Goal: Information Seeking & Learning: Understand process/instructions

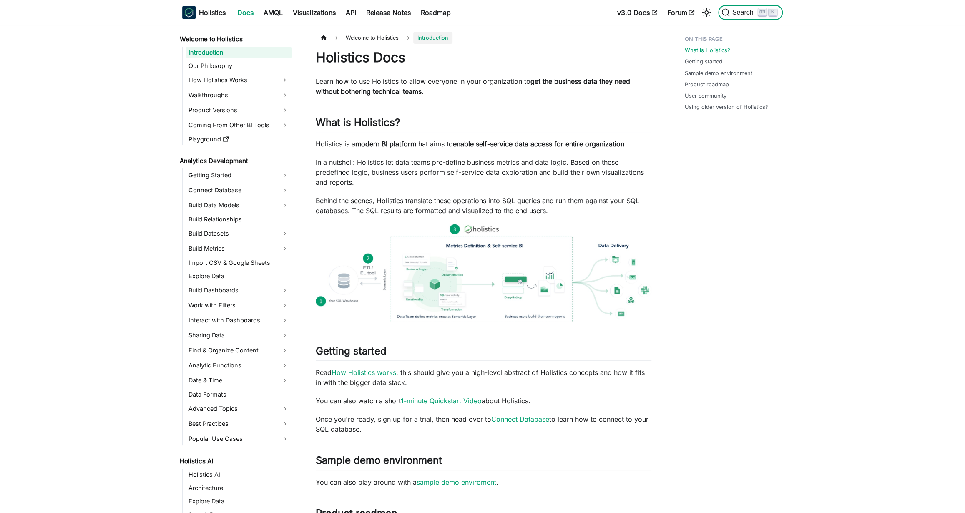
click at [769, 10] on kbd "K" at bounding box center [773, 12] width 8 height 8
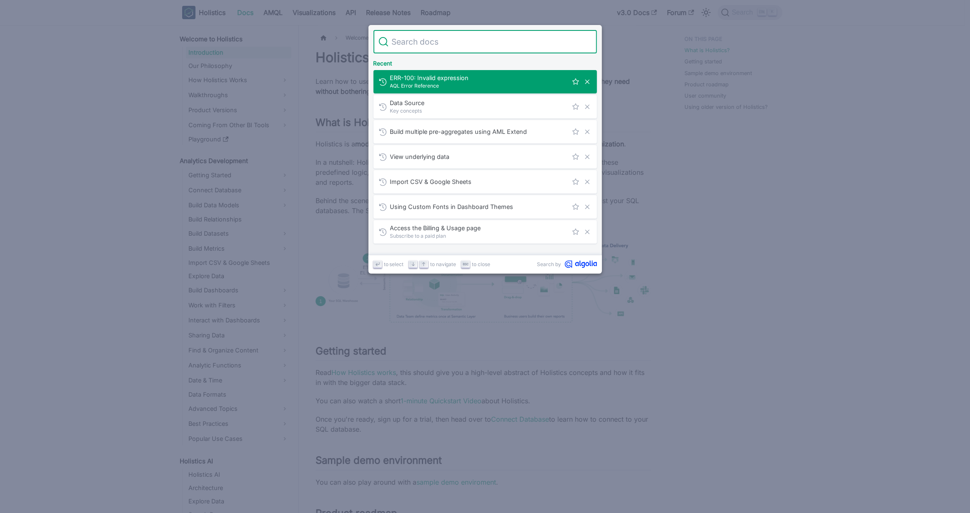
click at [432, 42] on input "Search" at bounding box center [491, 41] width 204 height 23
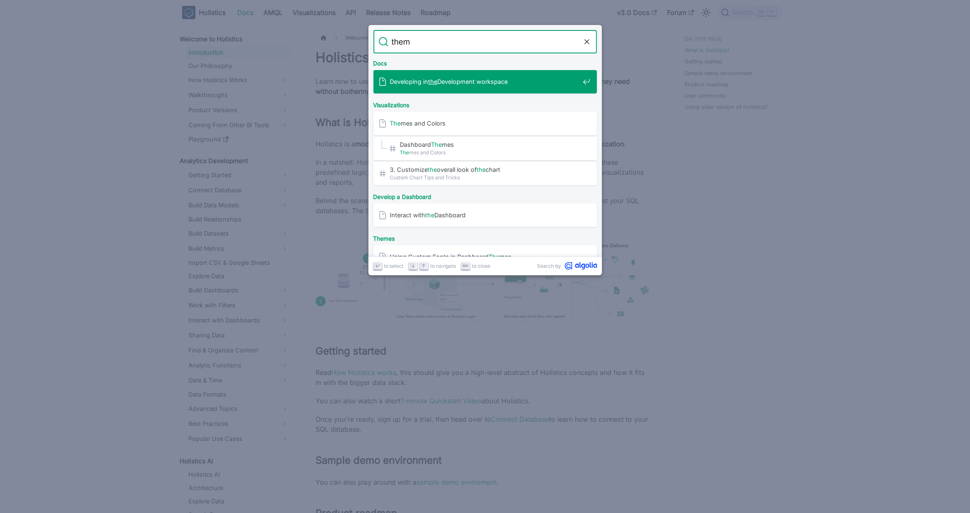
type input "theme"
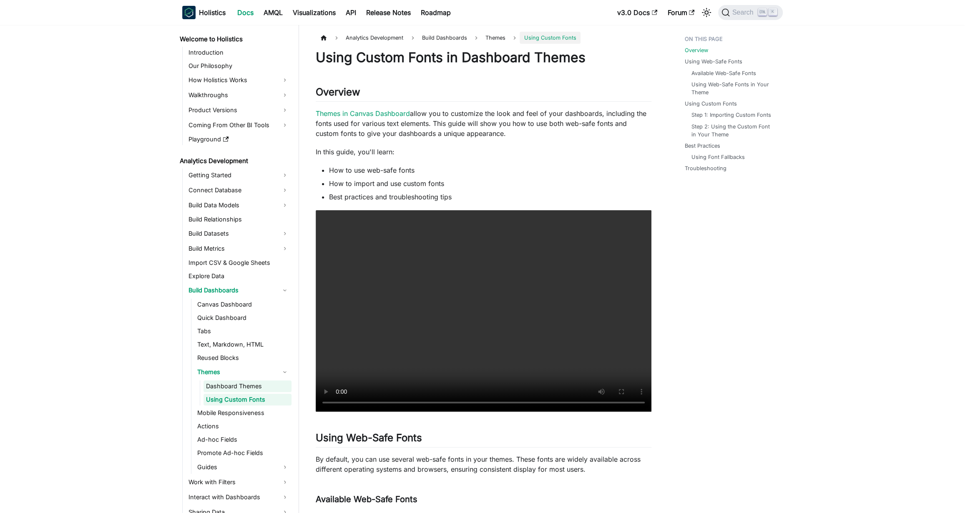
click at [250, 390] on link "Dashboard Themes" at bounding box center [248, 386] width 88 height 12
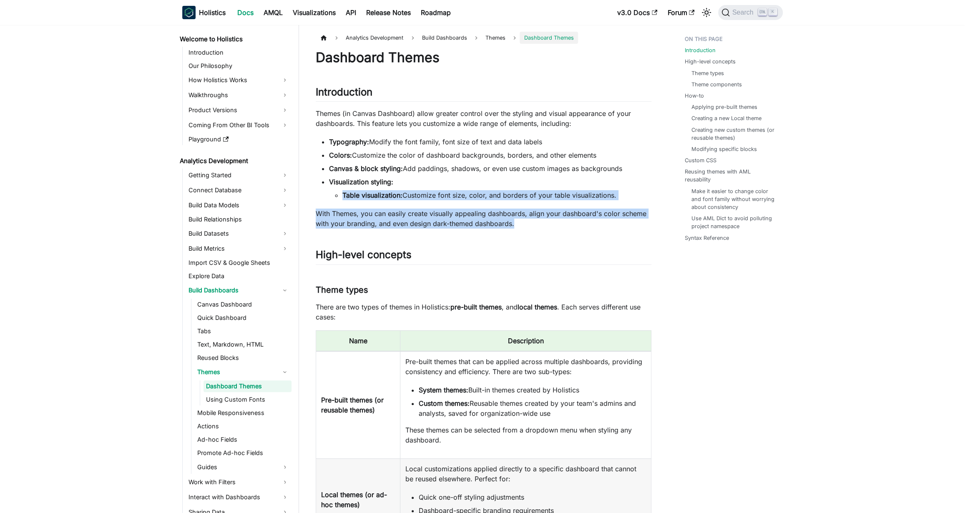
drag, startPoint x: 365, startPoint y: 191, endPoint x: 556, endPoint y: 221, distance: 192.9
click at [556, 221] on p "With Themes, you can easily create visually appealing dashboards, align your da…" at bounding box center [484, 219] width 336 height 20
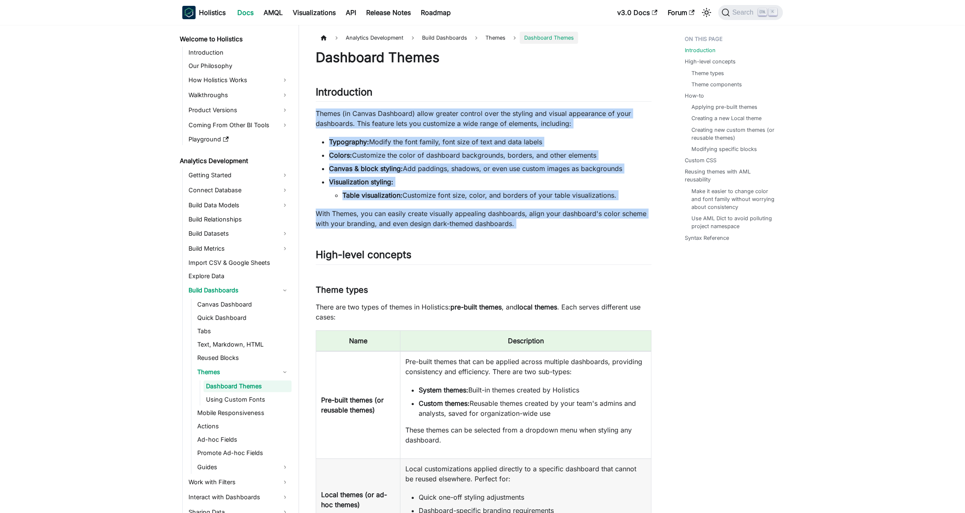
drag, startPoint x: 556, startPoint y: 221, endPoint x: 317, endPoint y: 109, distance: 263.8
click at [317, 109] on p "Themes (in Canvas Dashboard) allow greater control over the styling and visual …" at bounding box center [484, 118] width 336 height 20
drag, startPoint x: 317, startPoint y: 109, endPoint x: 598, endPoint y: 226, distance: 304.0
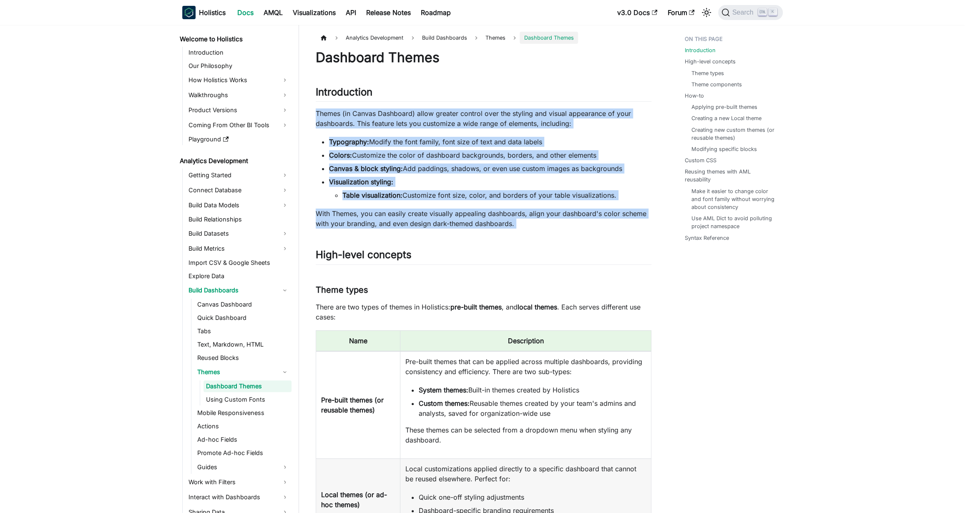
click at [598, 226] on p "With Themes, you can easily create visually appealing dashboards, align your da…" at bounding box center [484, 219] width 336 height 20
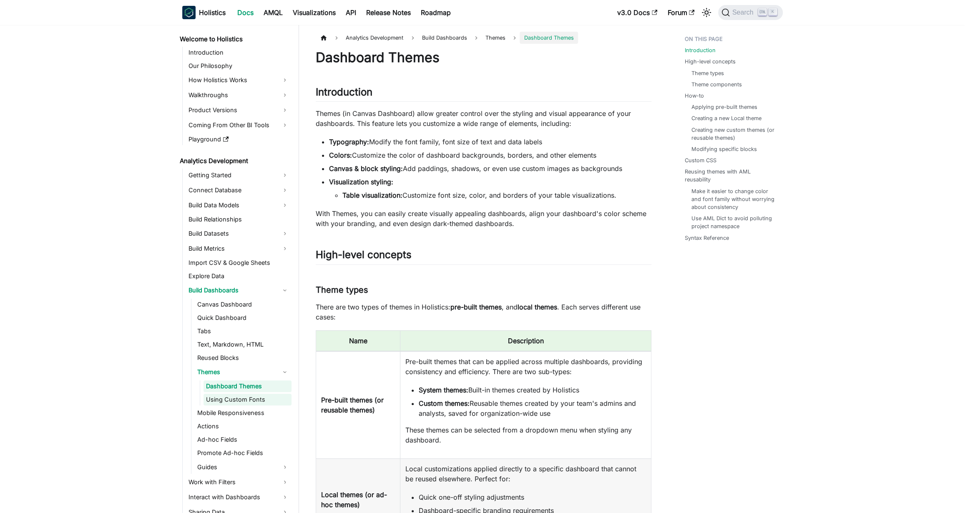
click at [263, 396] on link "Using Custom Fonts" at bounding box center [248, 400] width 88 height 12
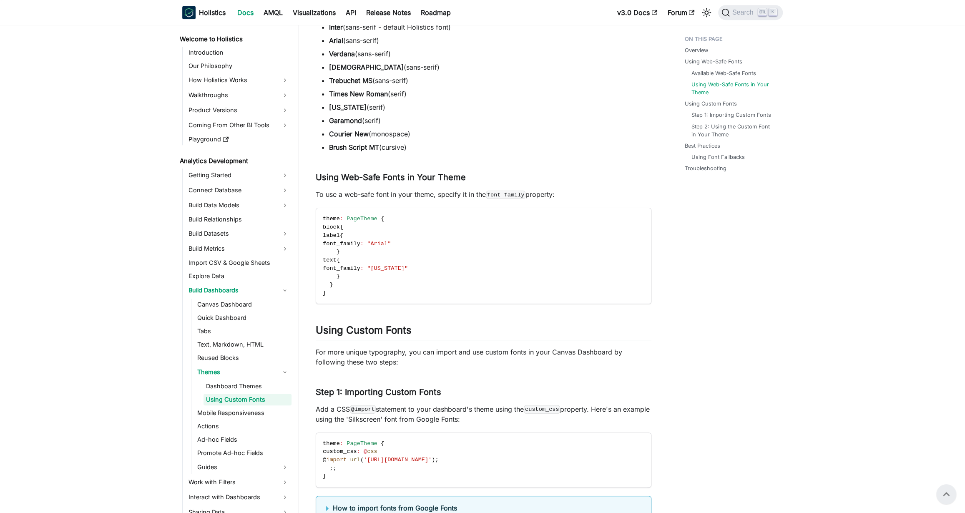
scroll to position [505, 0]
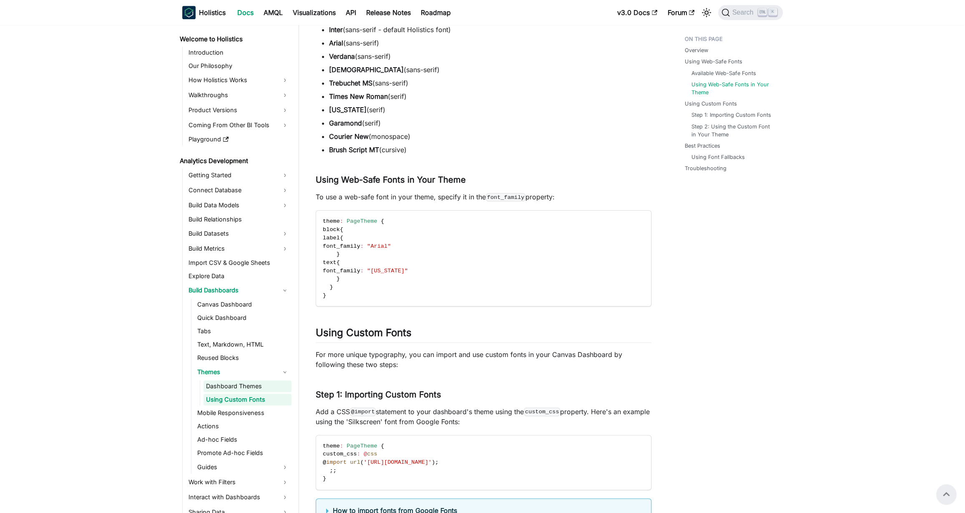
click at [259, 386] on link "Dashboard Themes" at bounding box center [248, 386] width 88 height 12
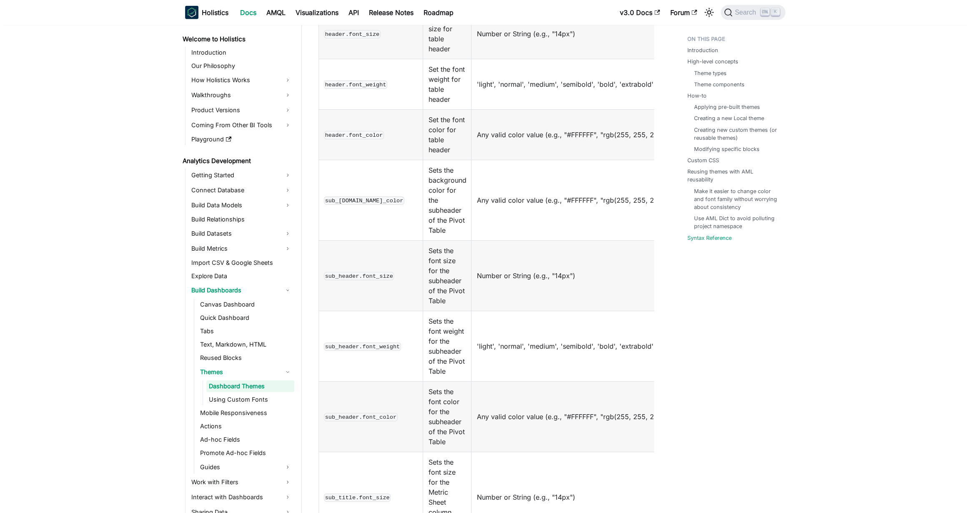
scroll to position [7607, 0]
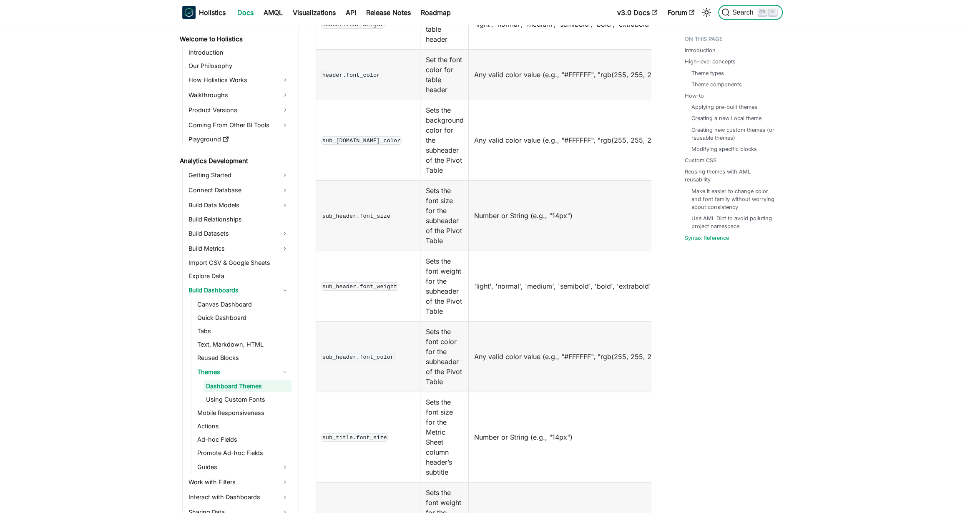
click at [746, 14] on span "Search" at bounding box center [744, 13] width 29 height 8
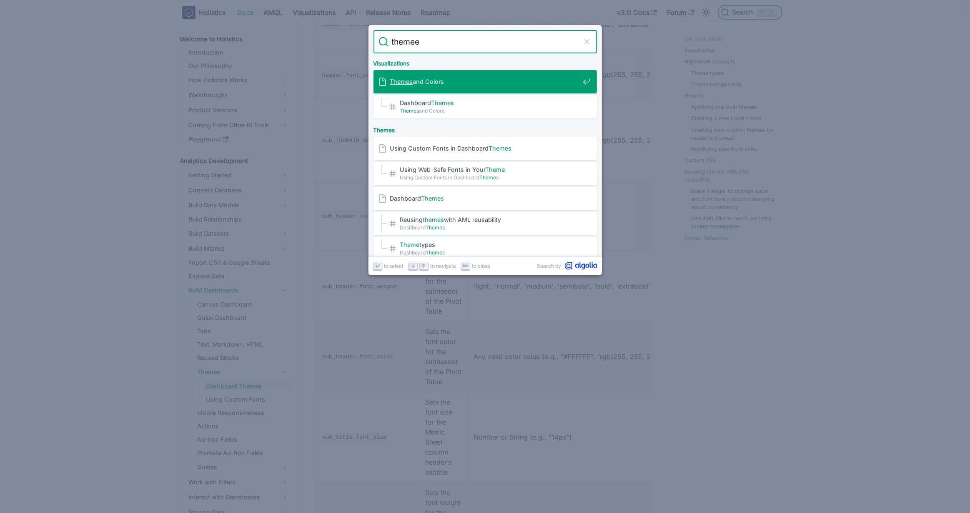
type input "themee"
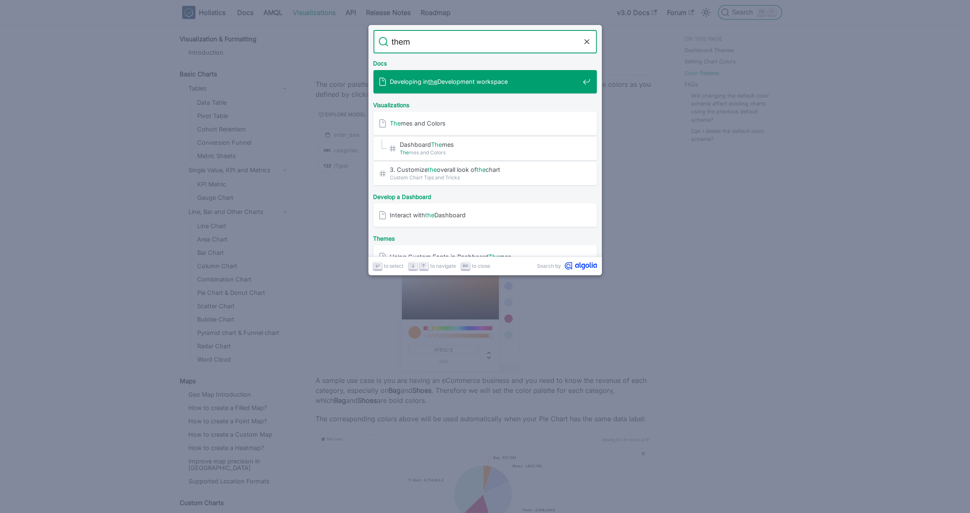
type input "theme"
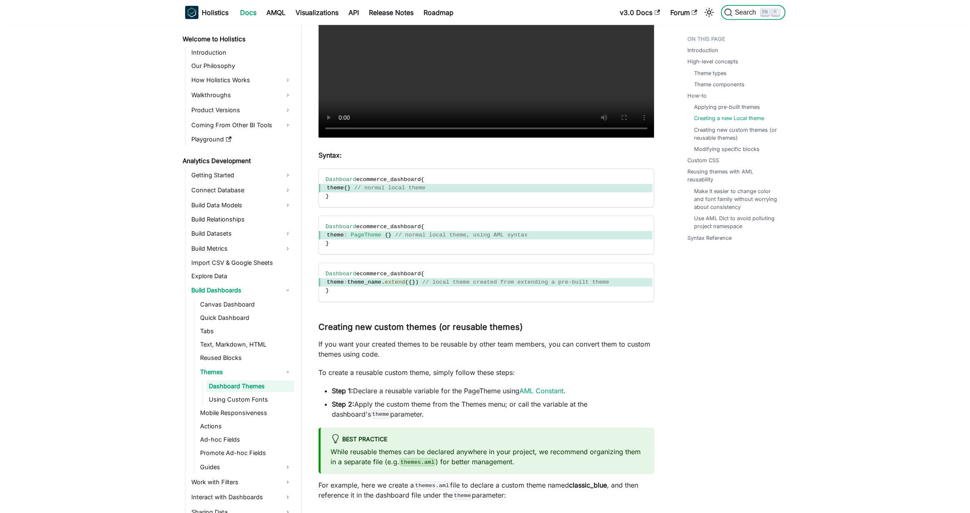
scroll to position [2210, 0]
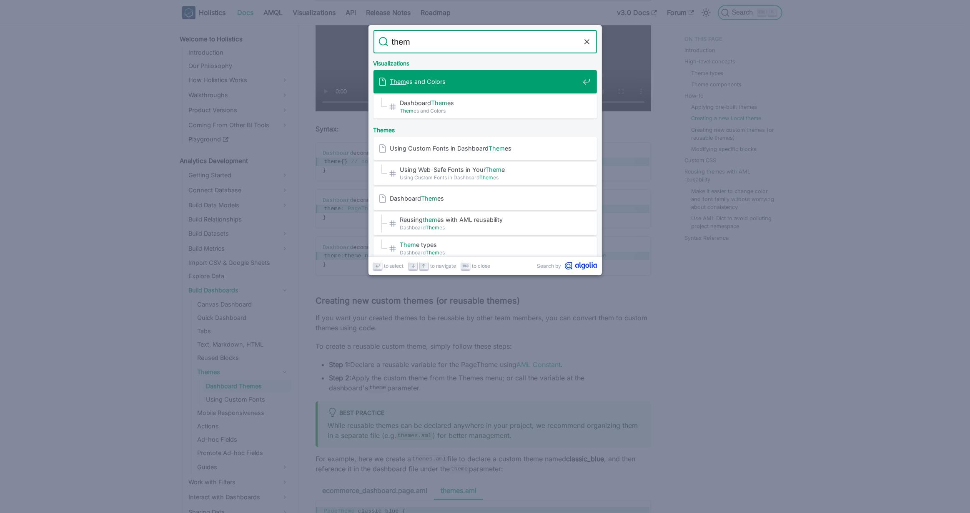
type input "theme"
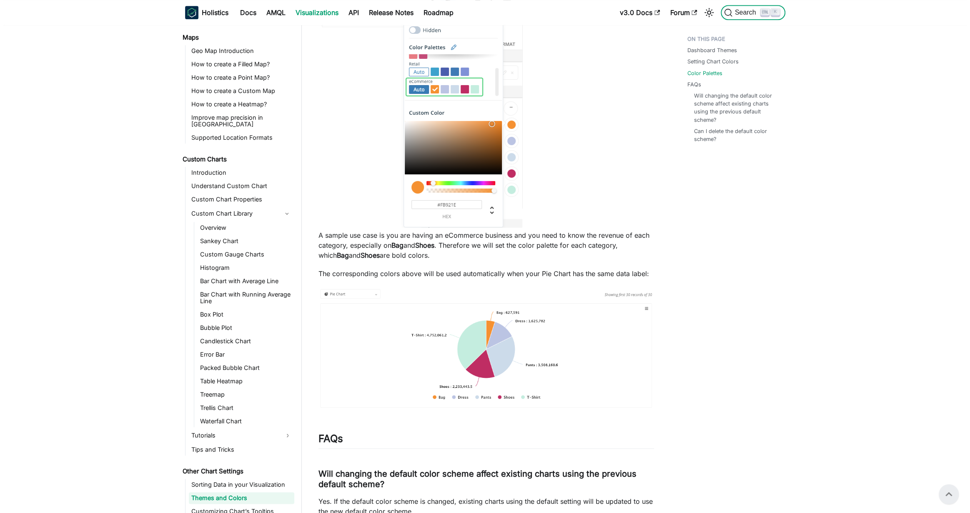
scroll to position [775, 0]
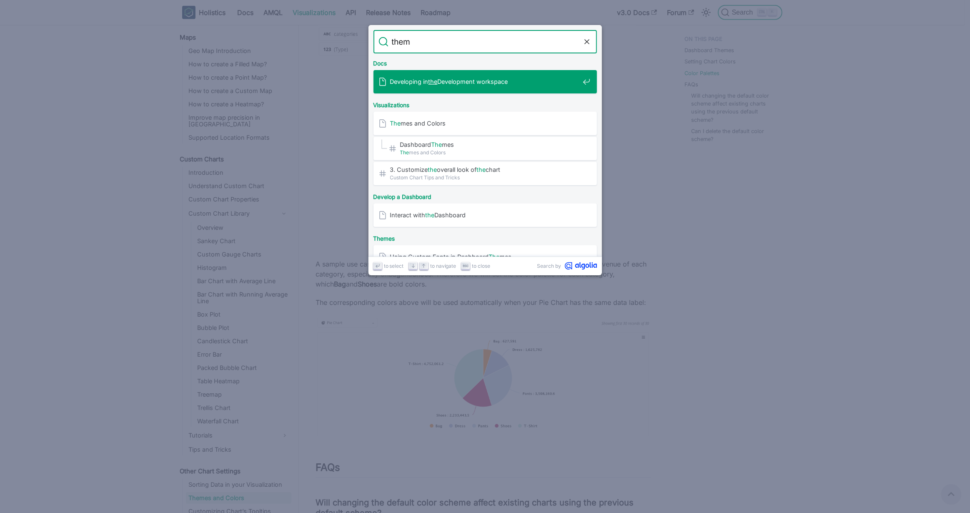
type input "theme"
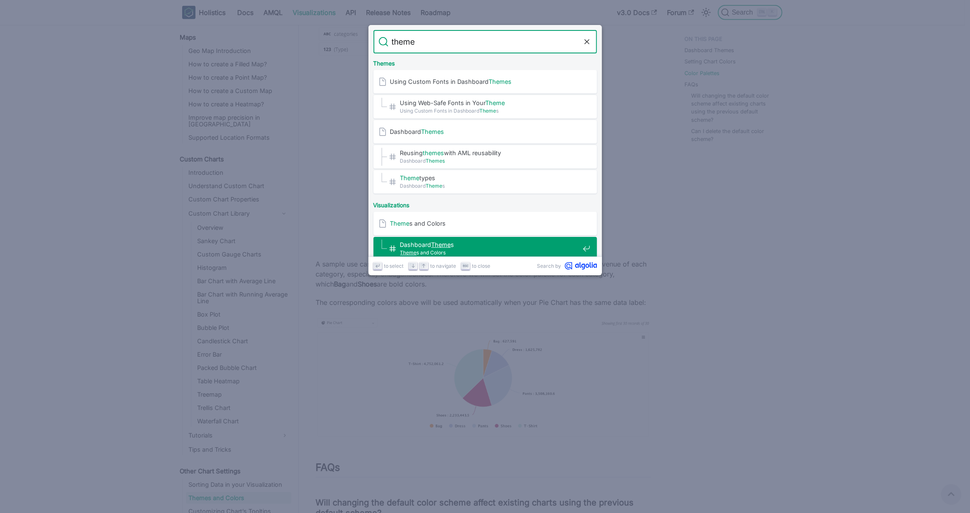
scroll to position [5, 0]
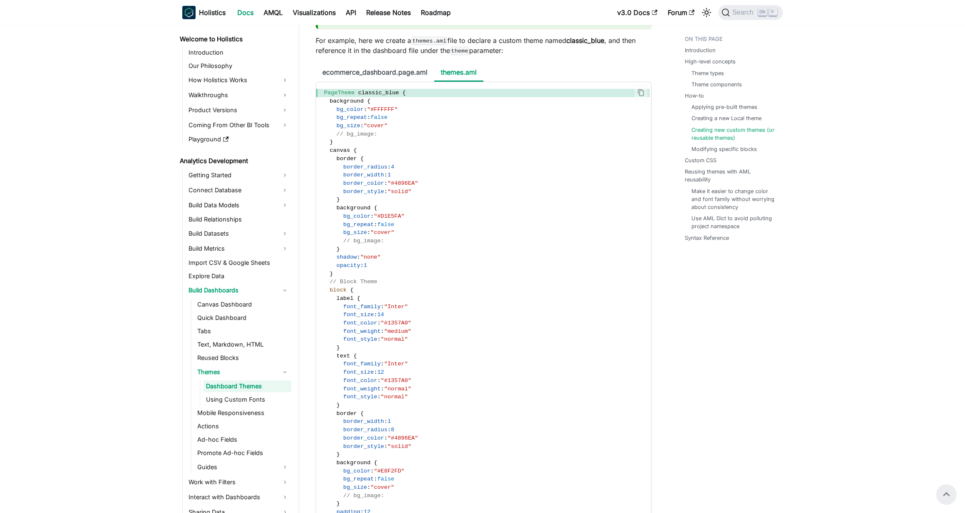
scroll to position [2551, 0]
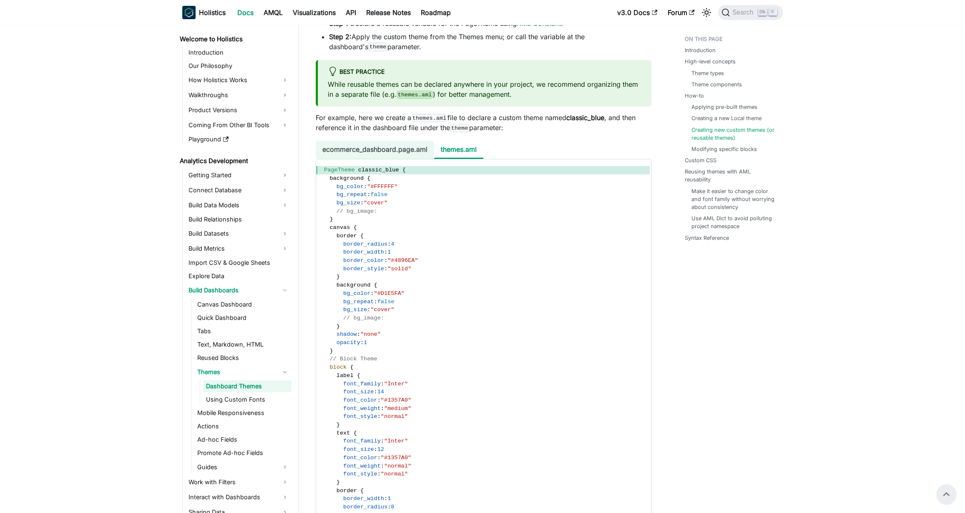
click at [415, 154] on li "ecommerce_dashboard.page.aml" at bounding box center [375, 150] width 118 height 18
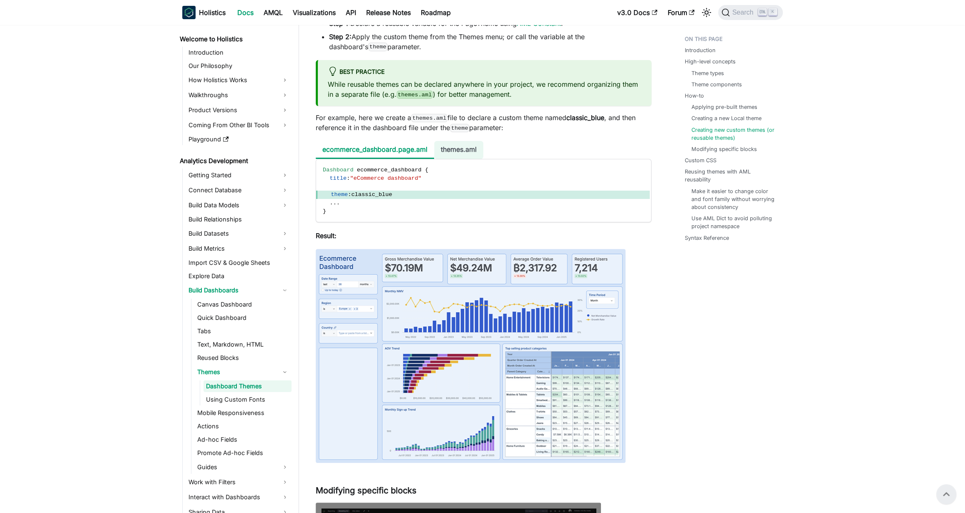
click at [463, 154] on li "themes.aml" at bounding box center [458, 150] width 49 height 18
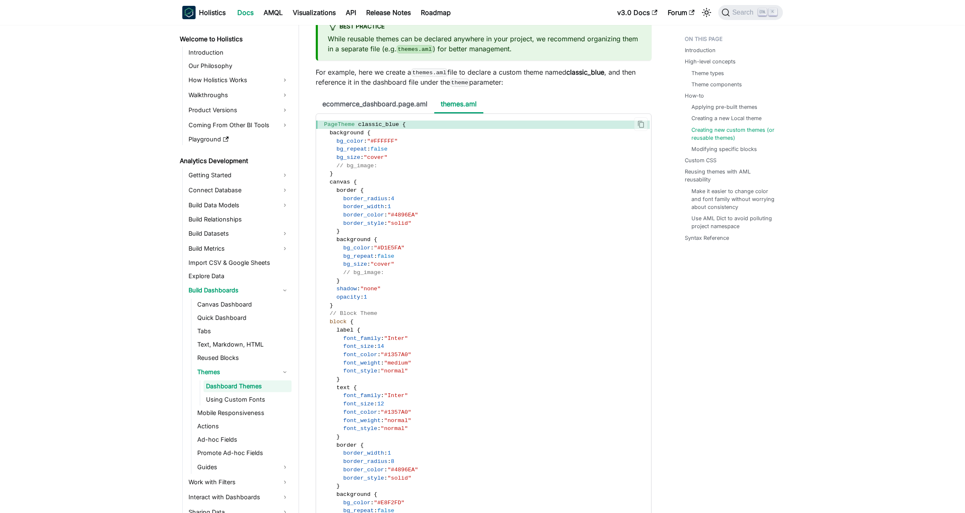
click at [521, 198] on code "PageTheme classic_blue { background { bg_color : "#FFFFFF" bg_repeat : false bg…" at bounding box center [483, 507] width 334 height 786
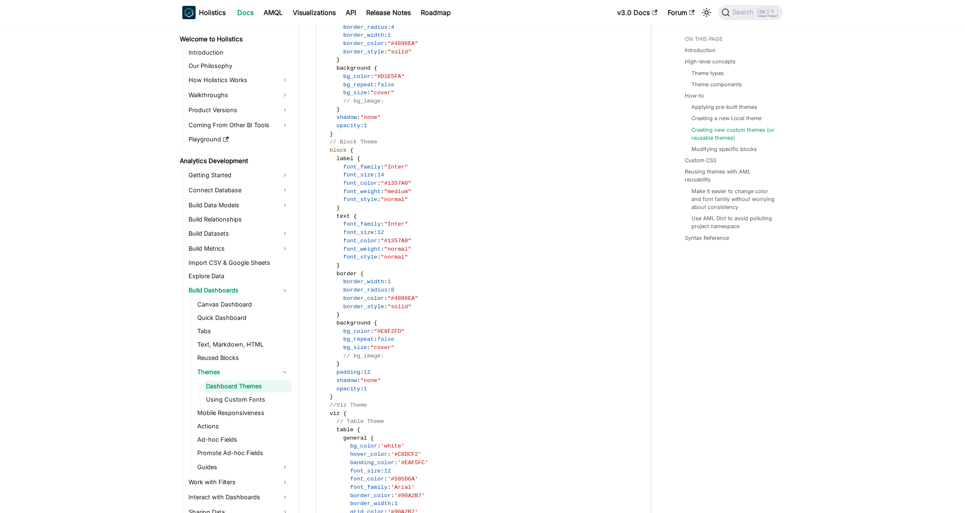
scroll to position [2778, 0]
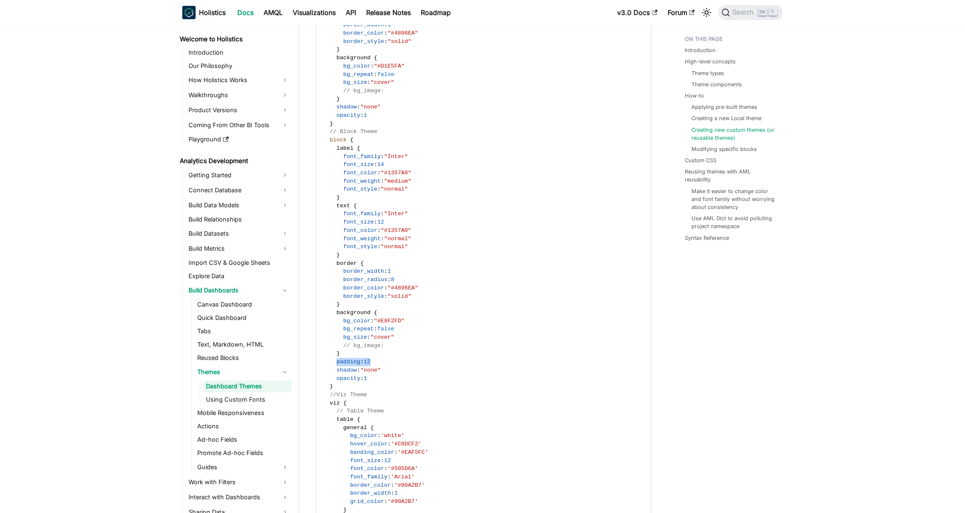
drag, startPoint x: 338, startPoint y: 370, endPoint x: 423, endPoint y: 372, distance: 85.1
click at [423, 372] on code "PageTheme classic_blue { background { bg_color : "#FFFFFF" bg_repeat : false bg…" at bounding box center [483, 325] width 334 height 786
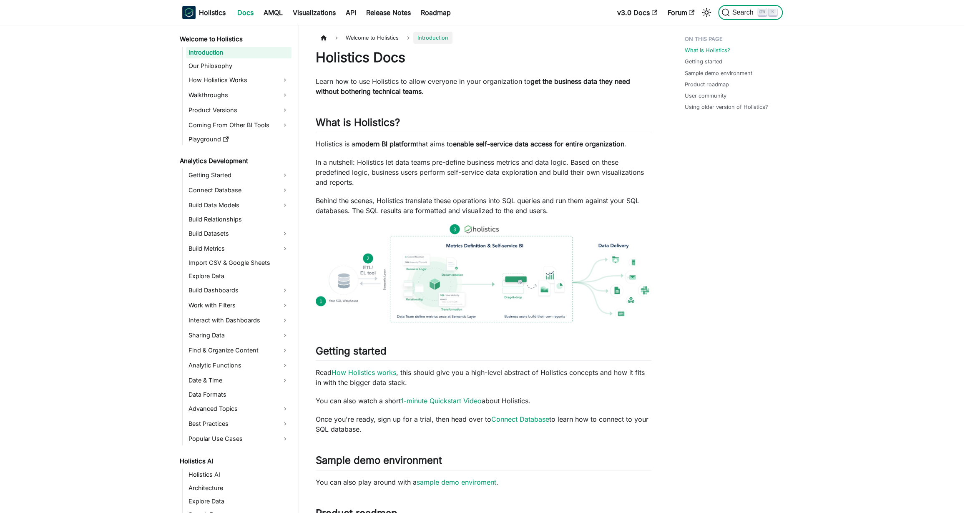
click at [759, 15] on icon "Search (Ctrl+K)" at bounding box center [762, 12] width 6 height 6
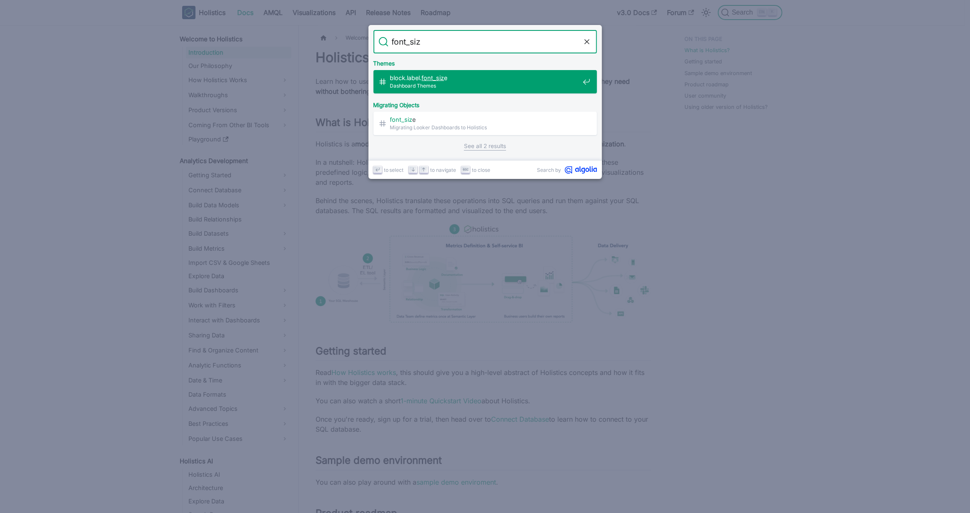
type input "font_size"
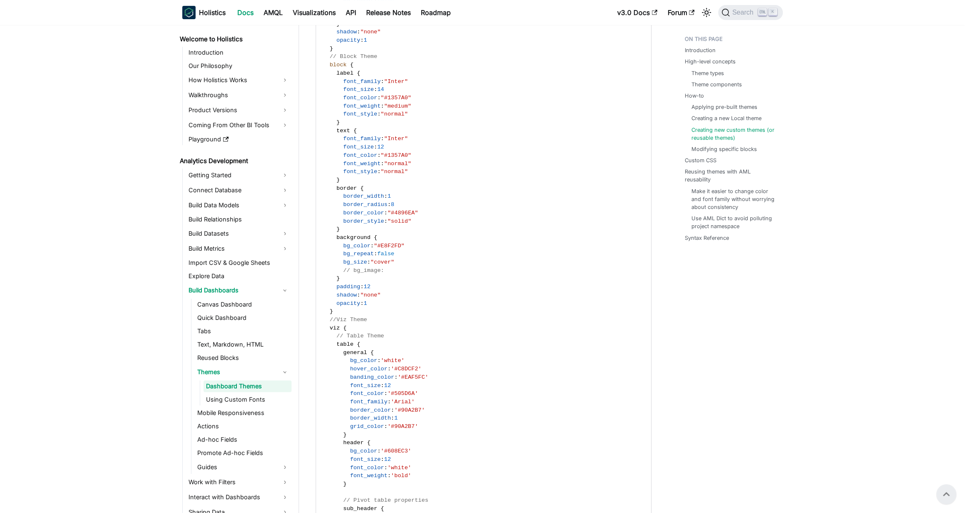
scroll to position [2800, 0]
